Goal: Task Accomplishment & Management: Use online tool/utility

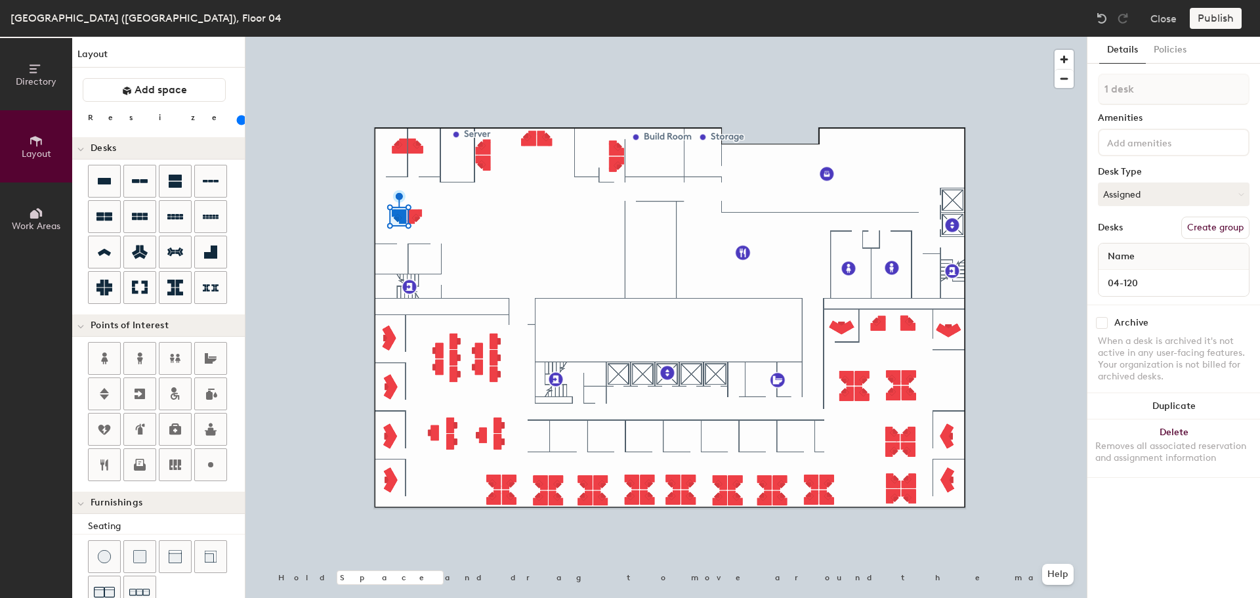
click at [414, 37] on div at bounding box center [665, 37] width 841 height 0
click at [1122, 279] on input at bounding box center [1173, 283] width 145 height 18
type input "04-119"
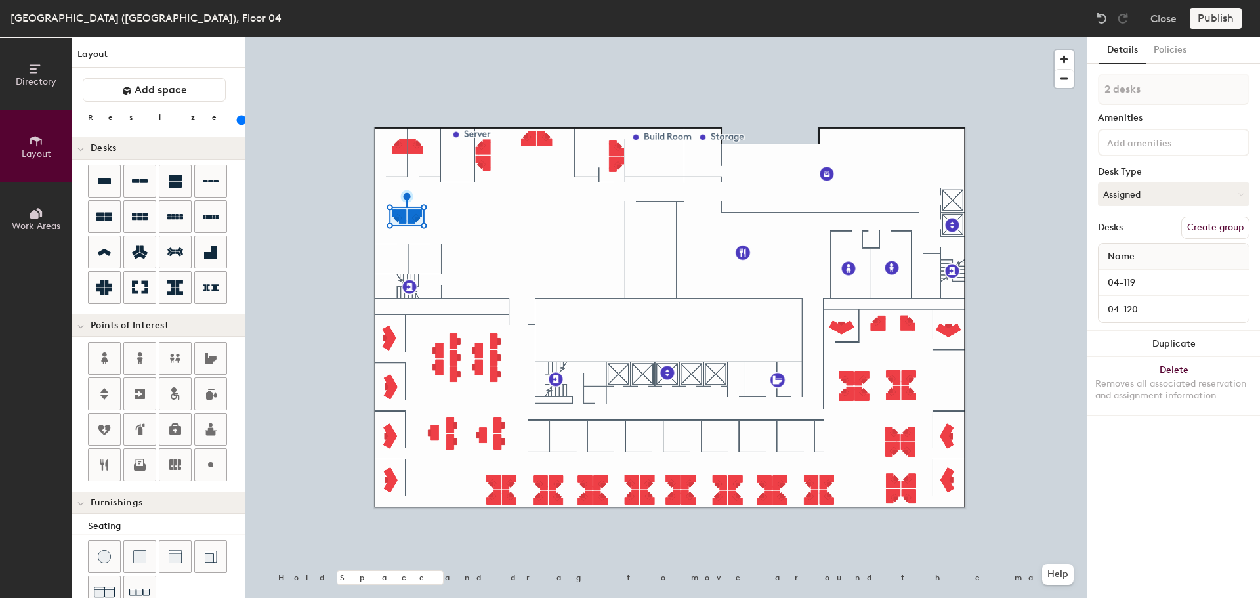
click at [1199, 341] on button "Duplicate" at bounding box center [1174, 344] width 173 height 26
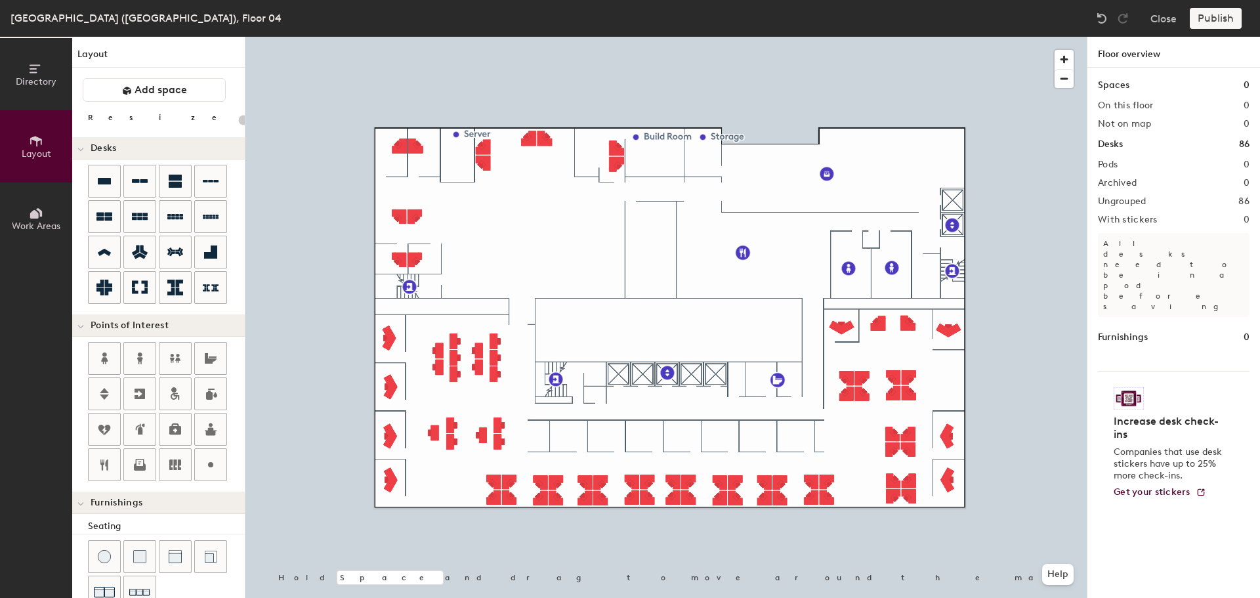
type input "120"
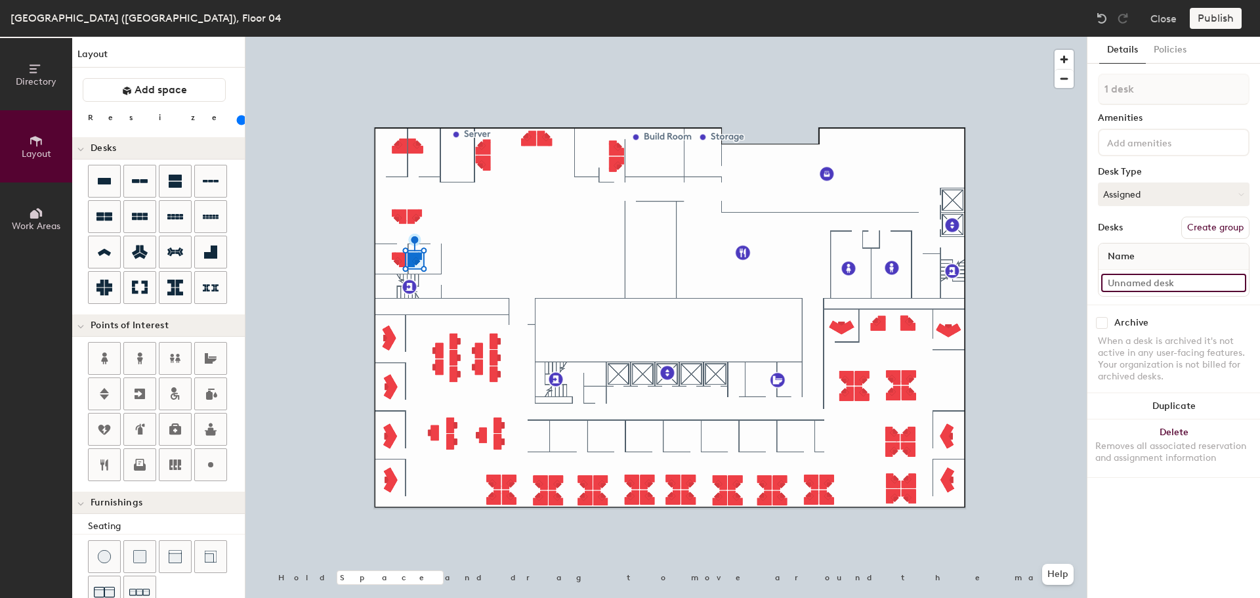
click at [1182, 278] on input at bounding box center [1173, 283] width 145 height 18
type input "04-106"
click at [397, 37] on div at bounding box center [665, 37] width 841 height 0
click at [1137, 283] on input at bounding box center [1173, 283] width 145 height 18
type input "04-107"
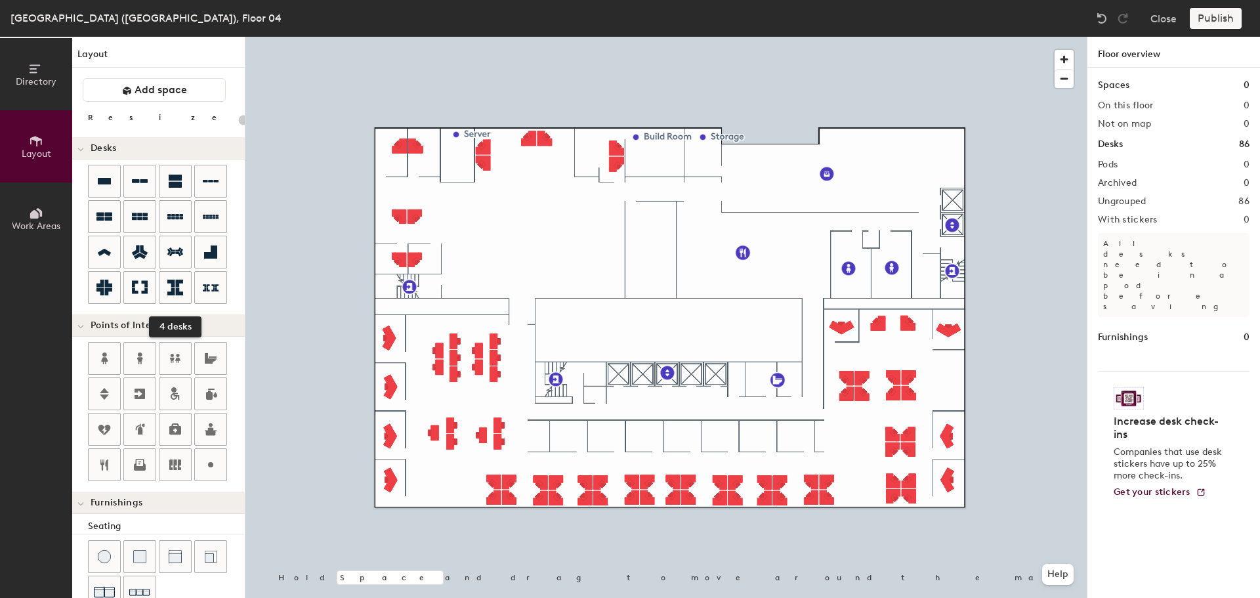
click at [170, 290] on icon at bounding box center [175, 288] width 16 height 16
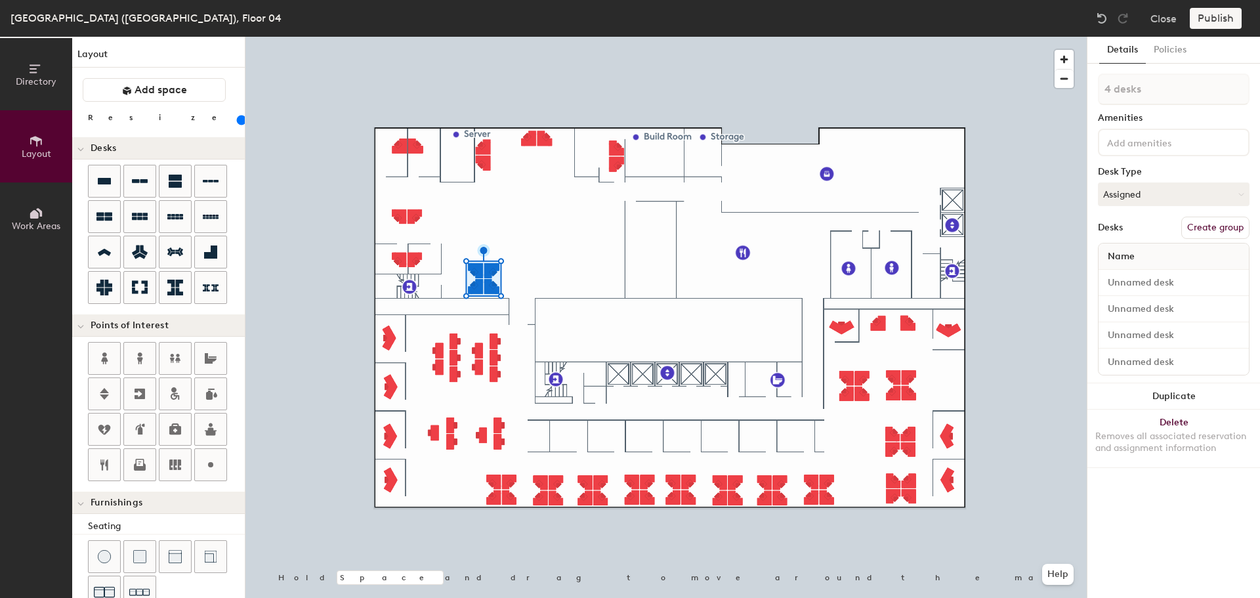
click at [1224, 423] on button "Delete Removes all associated reservation and assignment information" at bounding box center [1174, 439] width 173 height 58
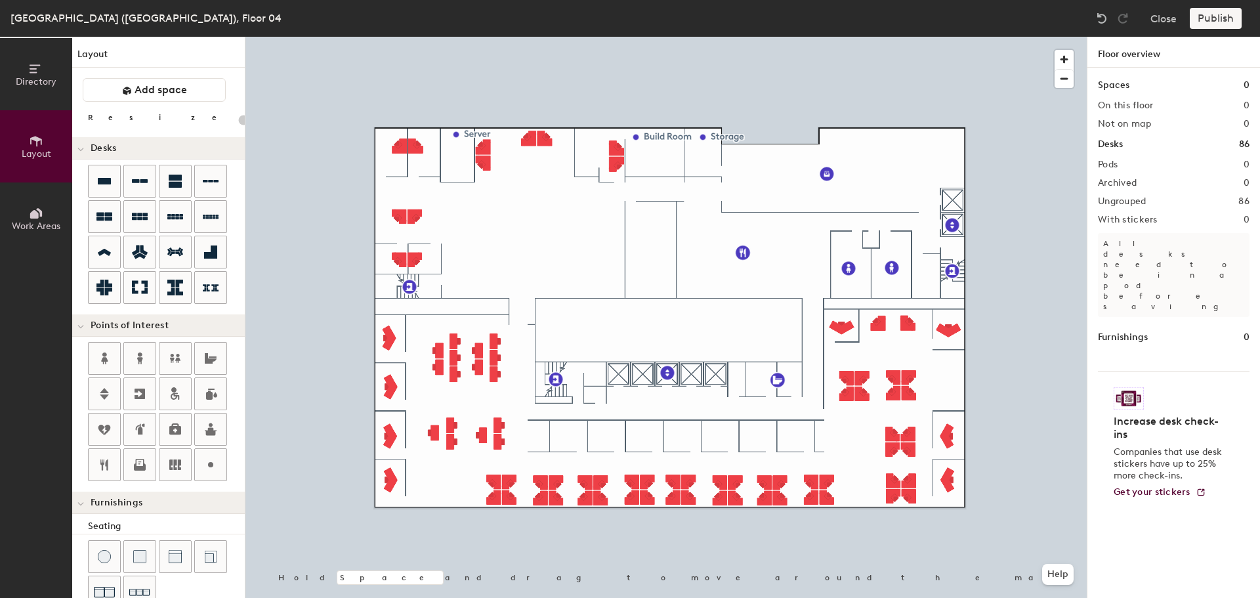
click at [97, 211] on icon at bounding box center [104, 217] width 16 height 16
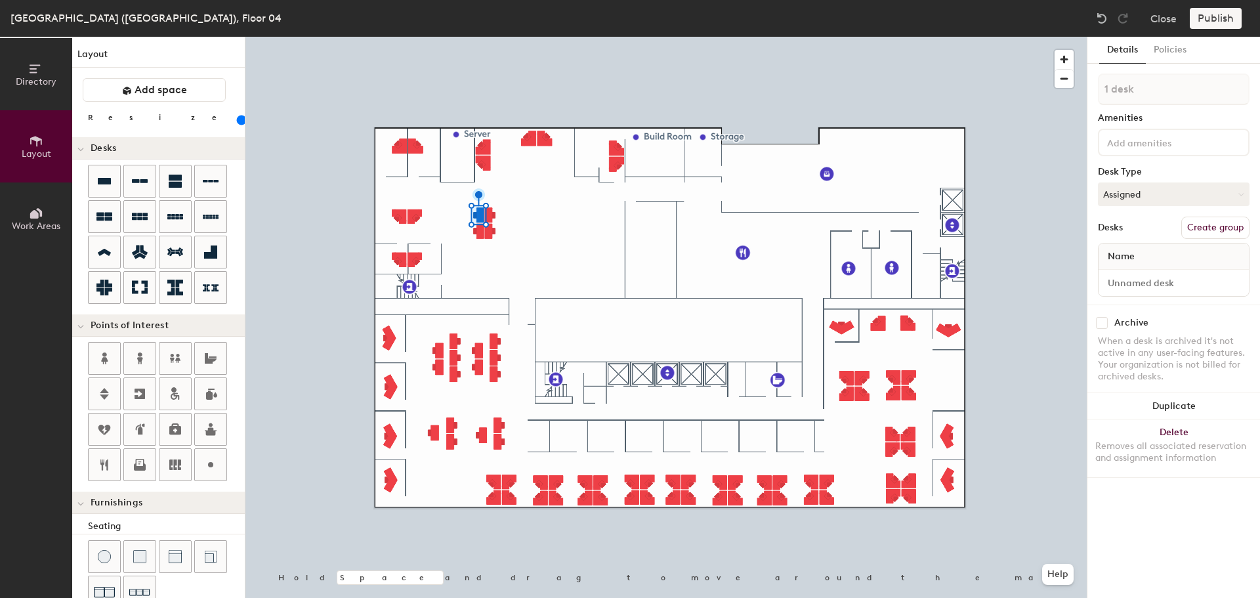
click at [1174, 433] on button "Delete Removes all associated reservation and assignment information" at bounding box center [1174, 448] width 173 height 58
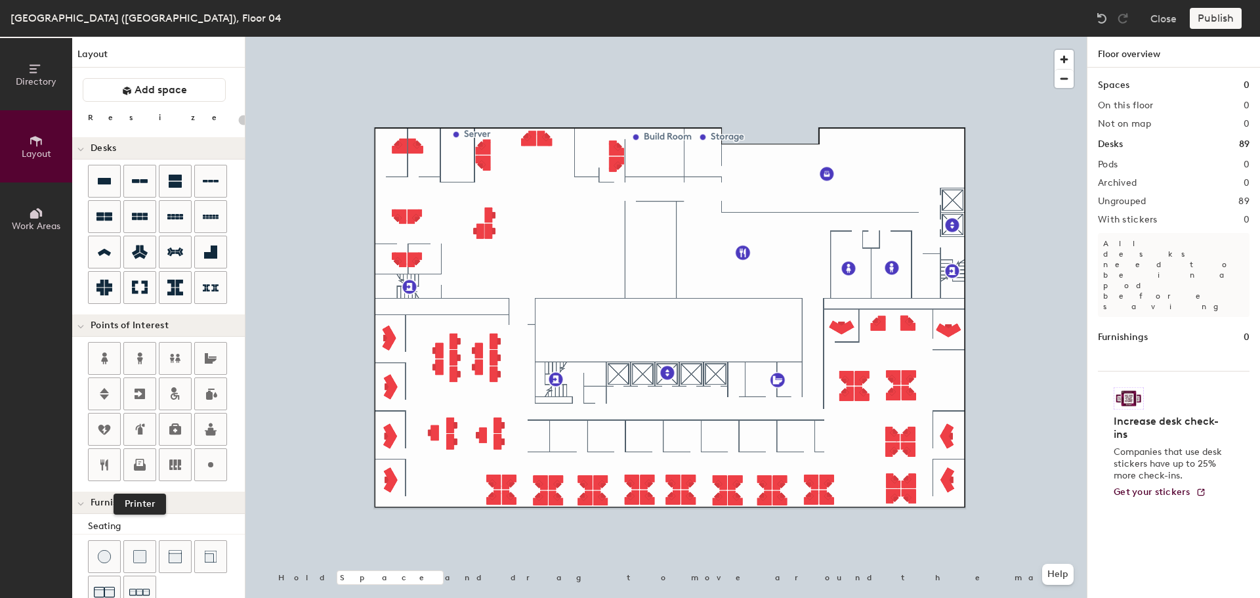
click at [141, 462] on icon at bounding box center [140, 463] width 9 height 8
type input "20"
